Goal: Transaction & Acquisition: Purchase product/service

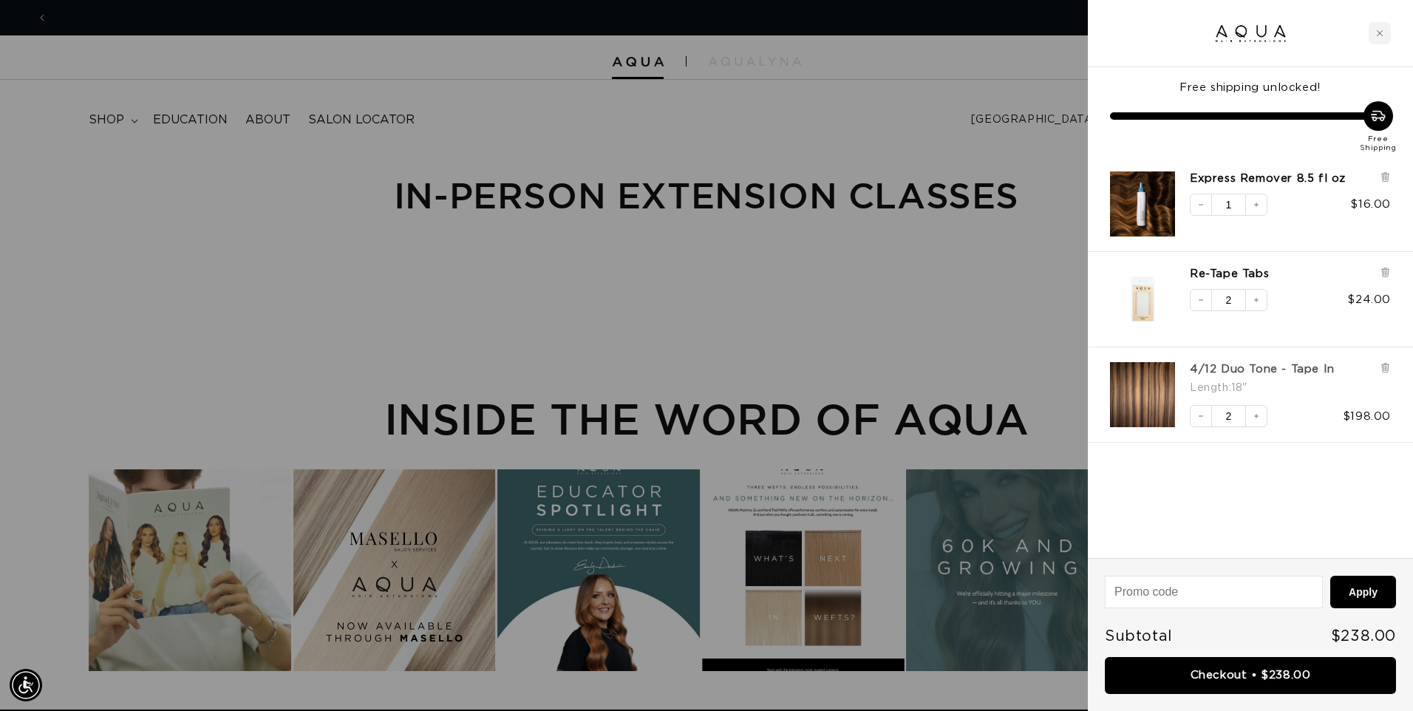
scroll to position [0, 2615]
click at [1217, 367] on link "4/12 Duo Tone - Tape In" at bounding box center [1261, 369] width 145 height 15
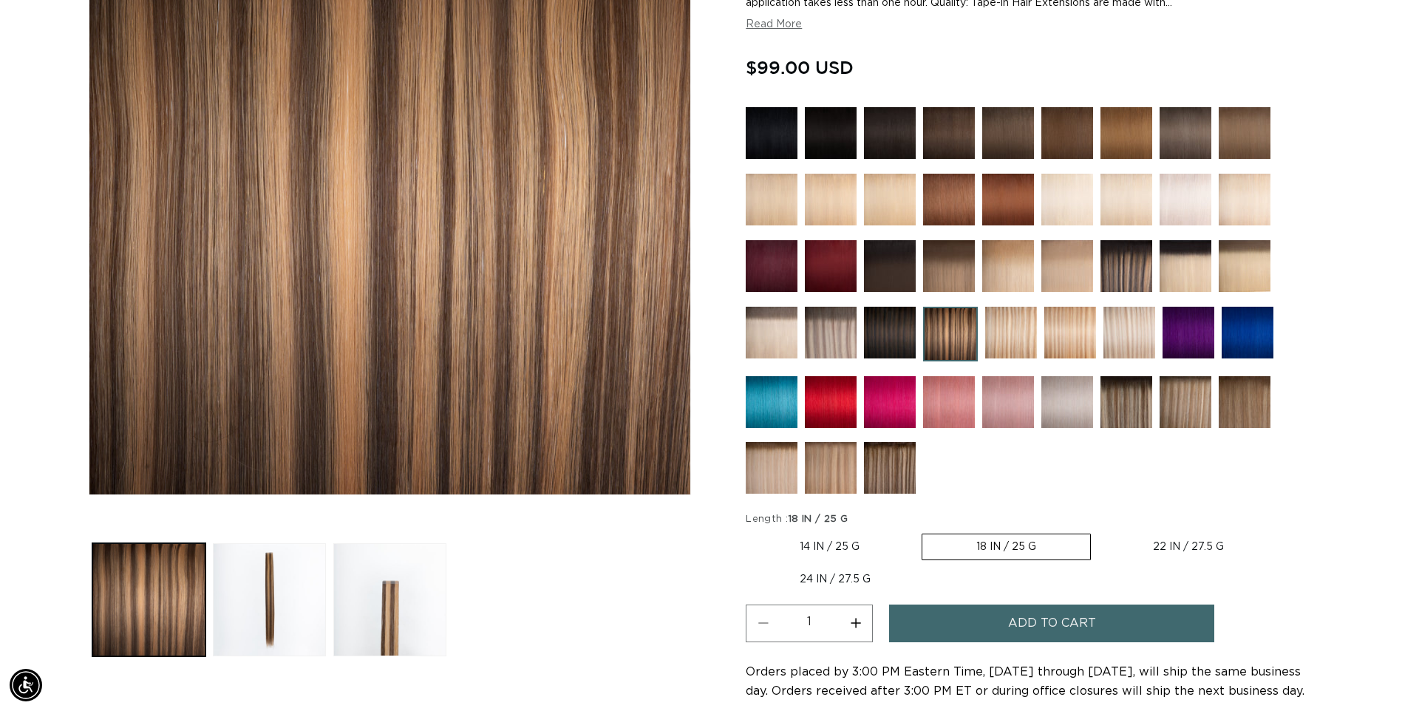
scroll to position [0, 1297]
click at [828, 550] on label "14 IN / 25 G Variant sold out or unavailable" at bounding box center [829, 546] width 168 height 25
click at [750, 531] on input "14 IN / 25 G Variant sold out or unavailable" at bounding box center [749, 530] width 1 height 1
radio input "true"
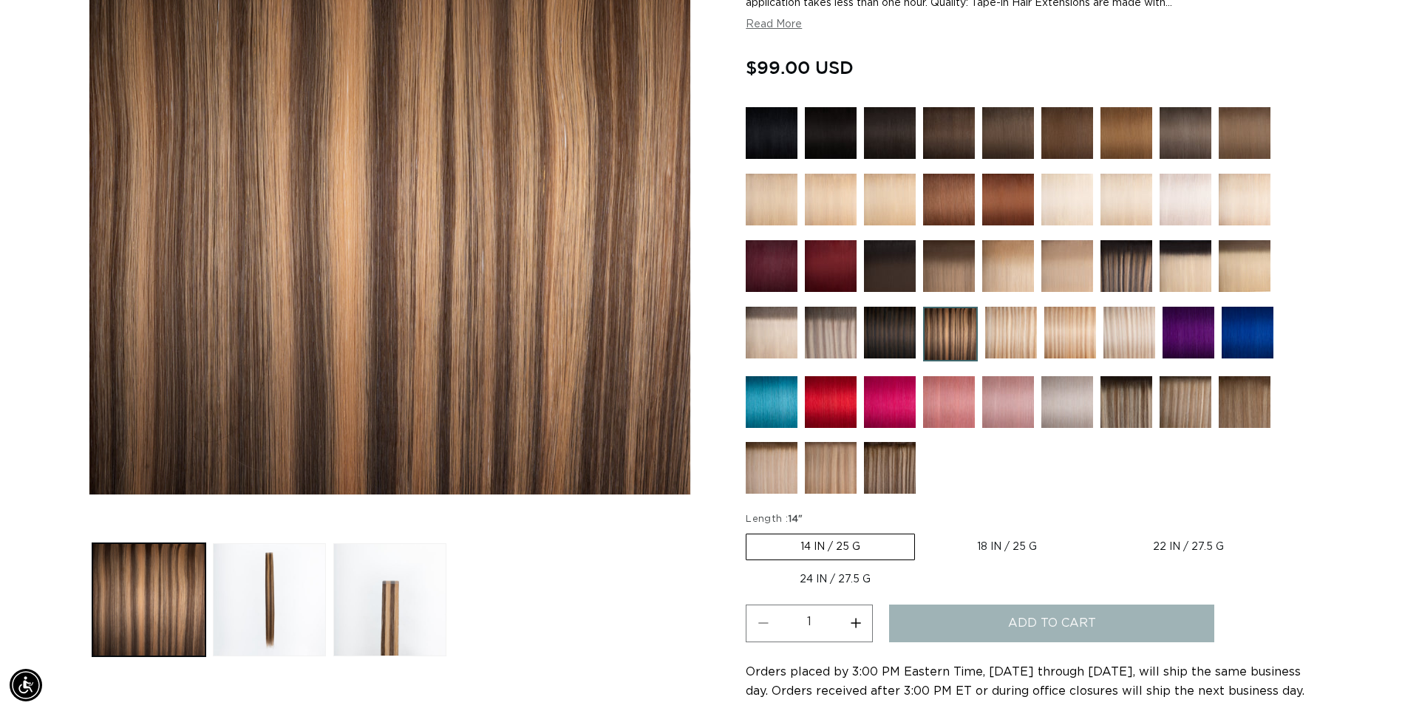
scroll to position [0, 2593]
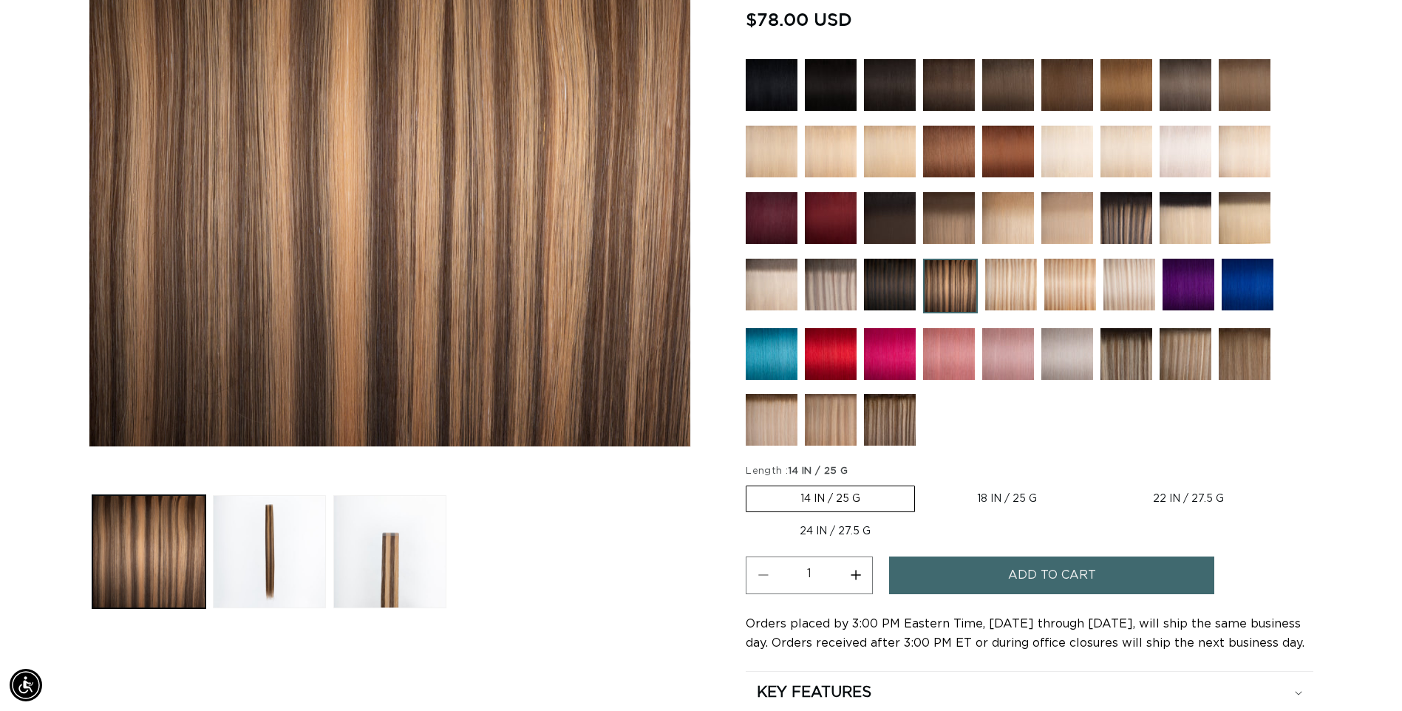
scroll to position [369, 0]
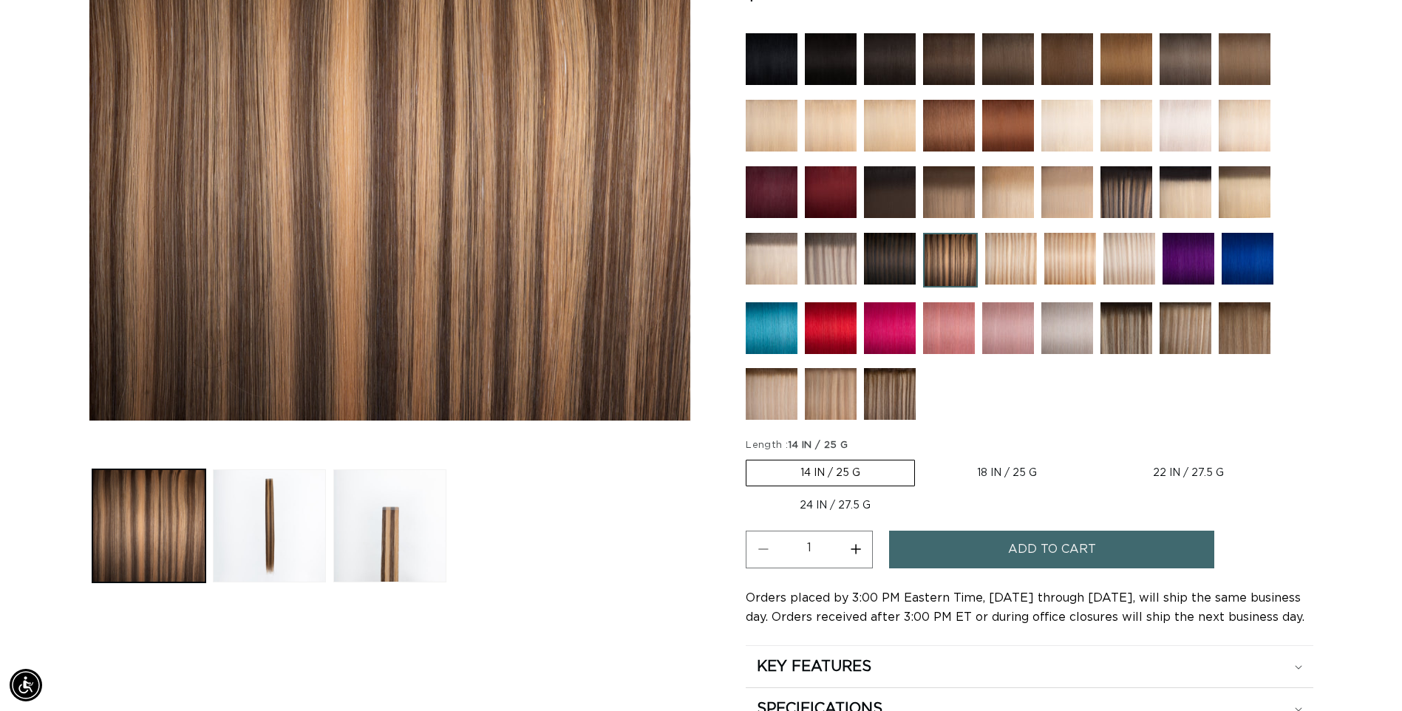
click at [853, 550] on button "Increase quantity for 4/12 Duo Tone - Tape In" at bounding box center [855, 549] width 33 height 38
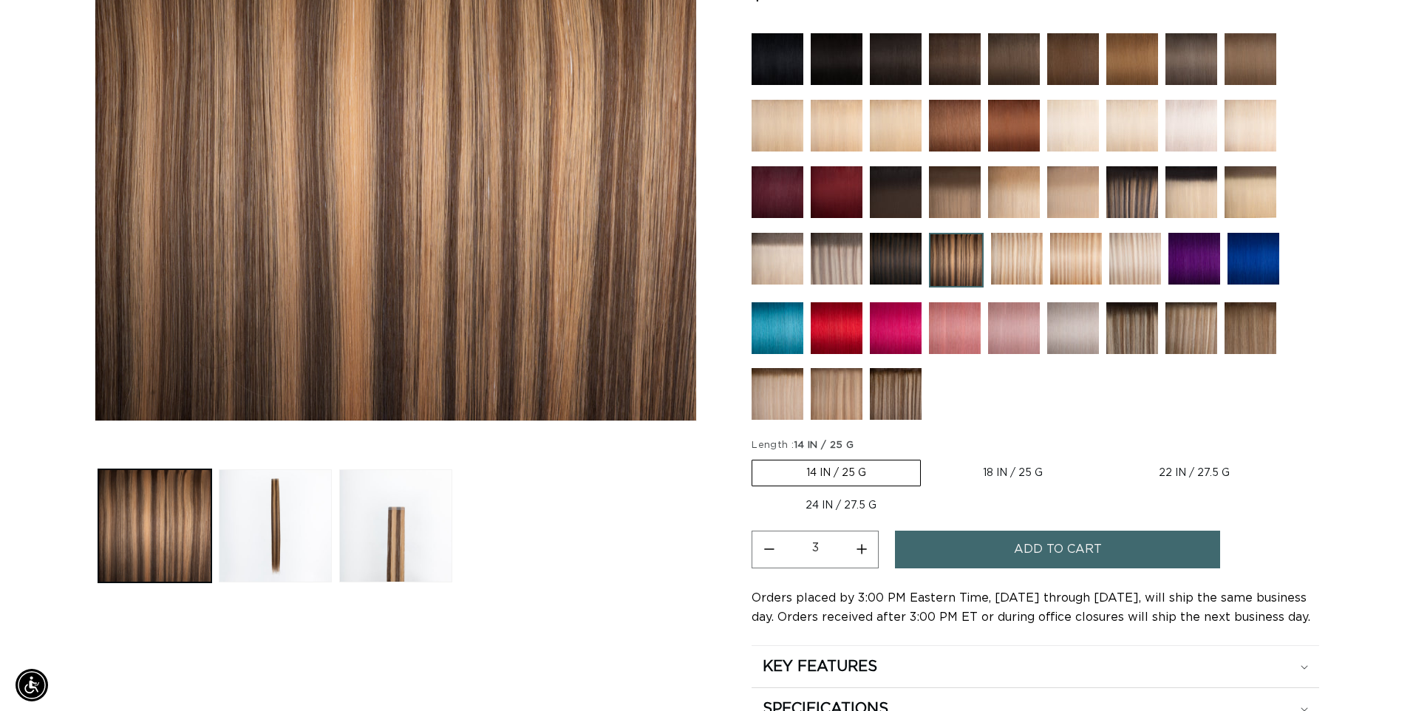
scroll to position [0, 1297]
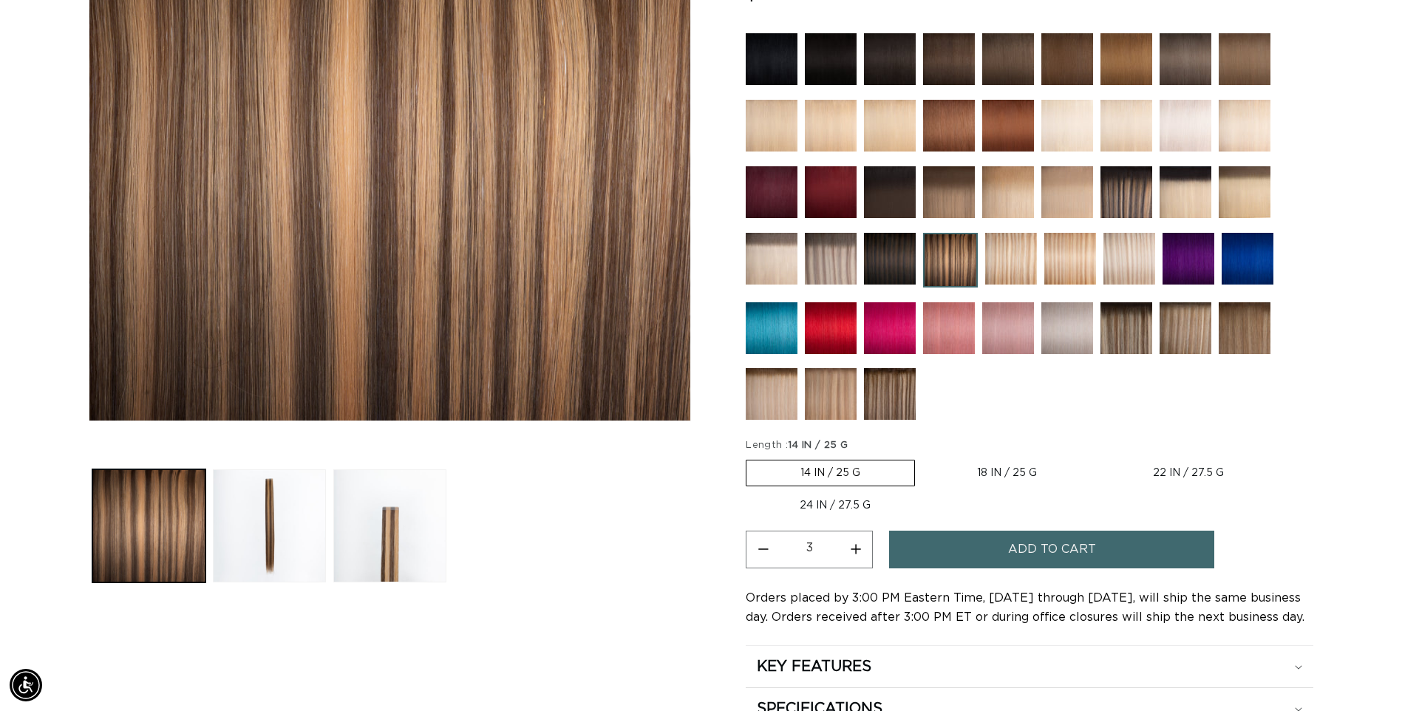
click at [757, 550] on button "Decrease quantity for 4/12 Duo Tone - Tape In" at bounding box center [762, 549] width 33 height 38
type input "2"
click at [1038, 549] on span "Add to cart" at bounding box center [1052, 549] width 88 height 38
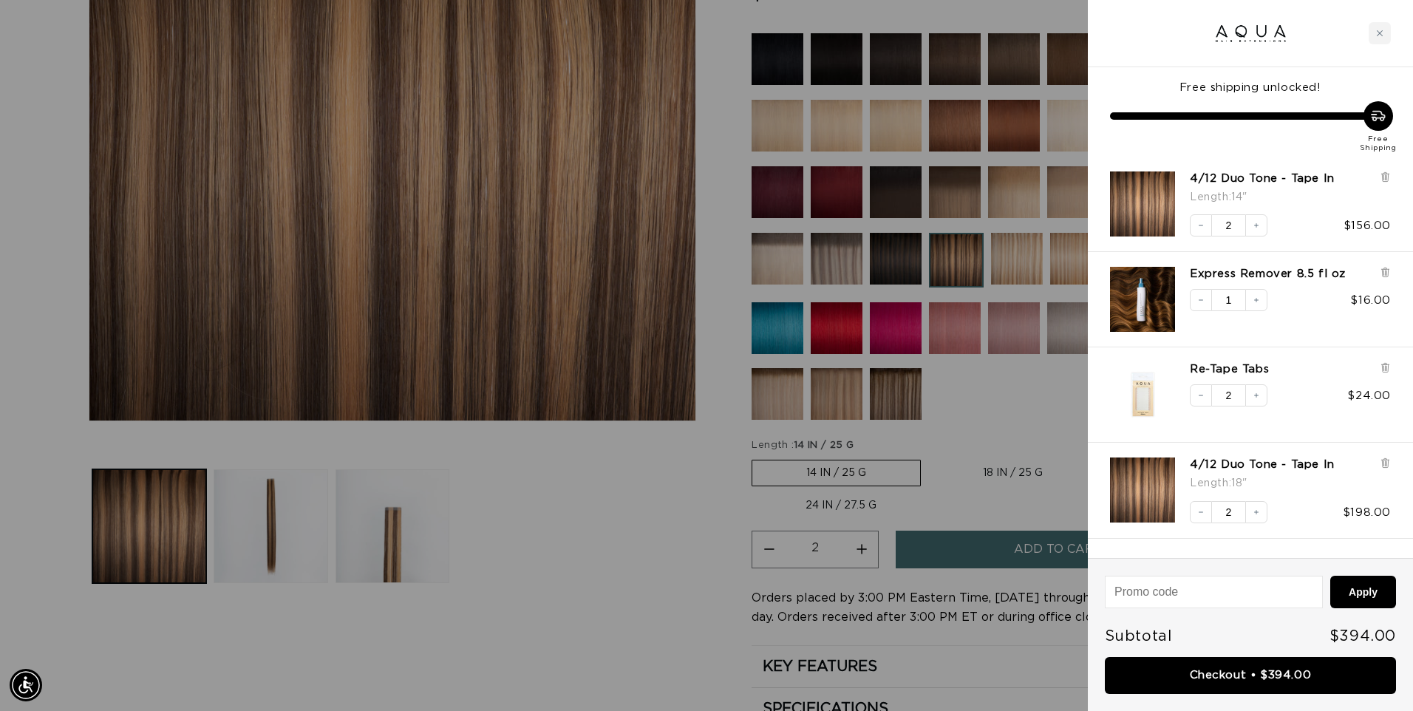
scroll to position [0, 0]
click at [1204, 222] on icon "Decrease quantity" at bounding box center [1200, 225] width 9 height 9
click at [1261, 228] on button "Increase quantity" at bounding box center [1256, 225] width 22 height 22
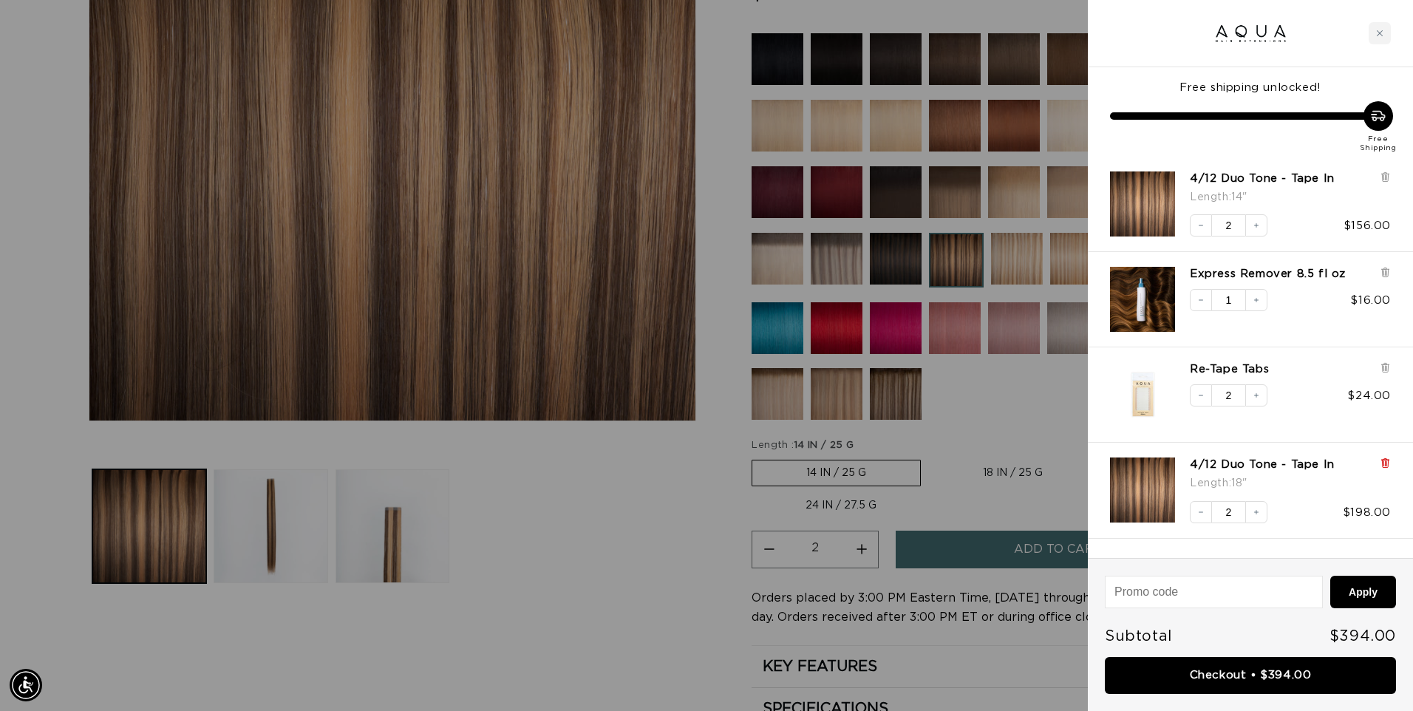
click at [1387, 460] on icon at bounding box center [1384, 460] width 7 height 0
click at [1254, 393] on icon "Increase quantity" at bounding box center [1256, 395] width 9 height 9
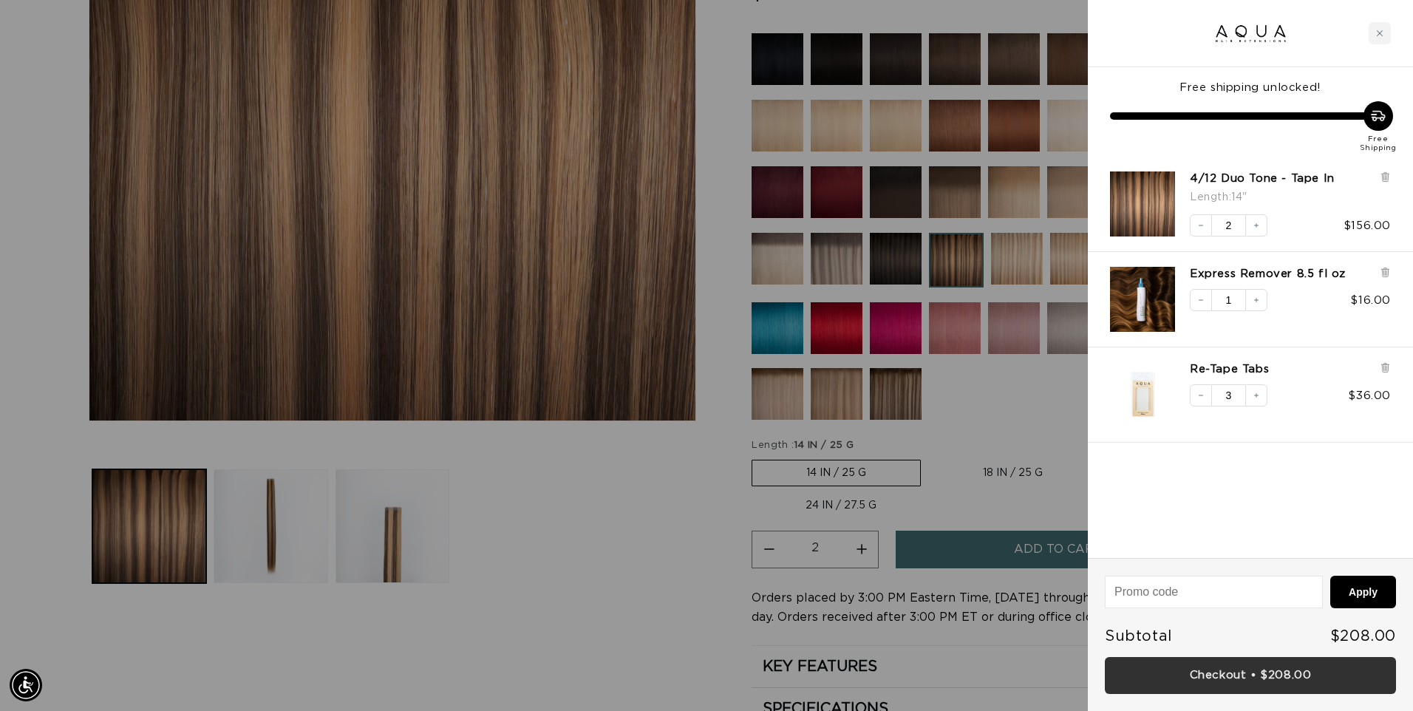
click at [1290, 680] on link "Checkout • $208.00" at bounding box center [1250, 676] width 291 height 38
